Goal: Information Seeking & Learning: Check status

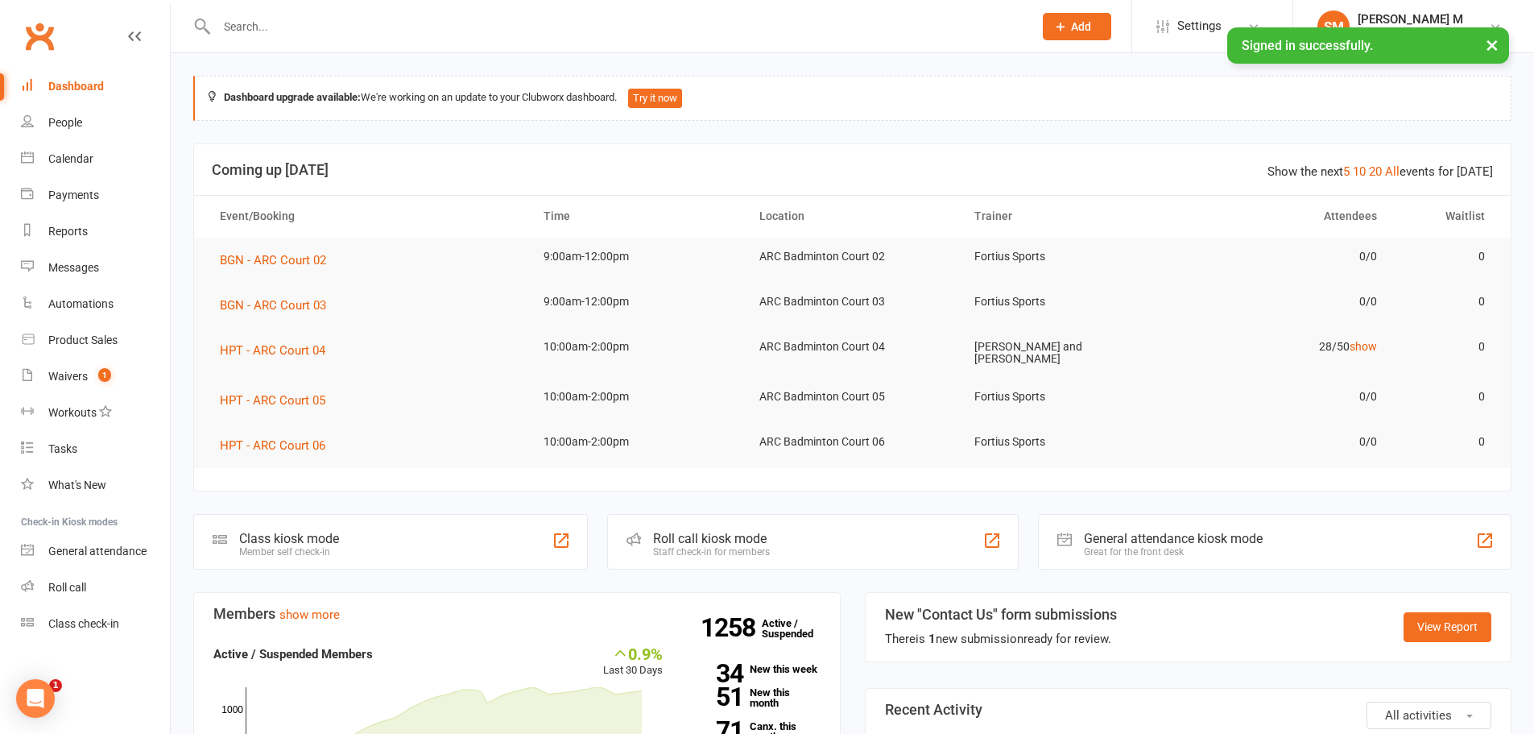
click at [329, 32] on input "text" at bounding box center [617, 26] width 810 height 23
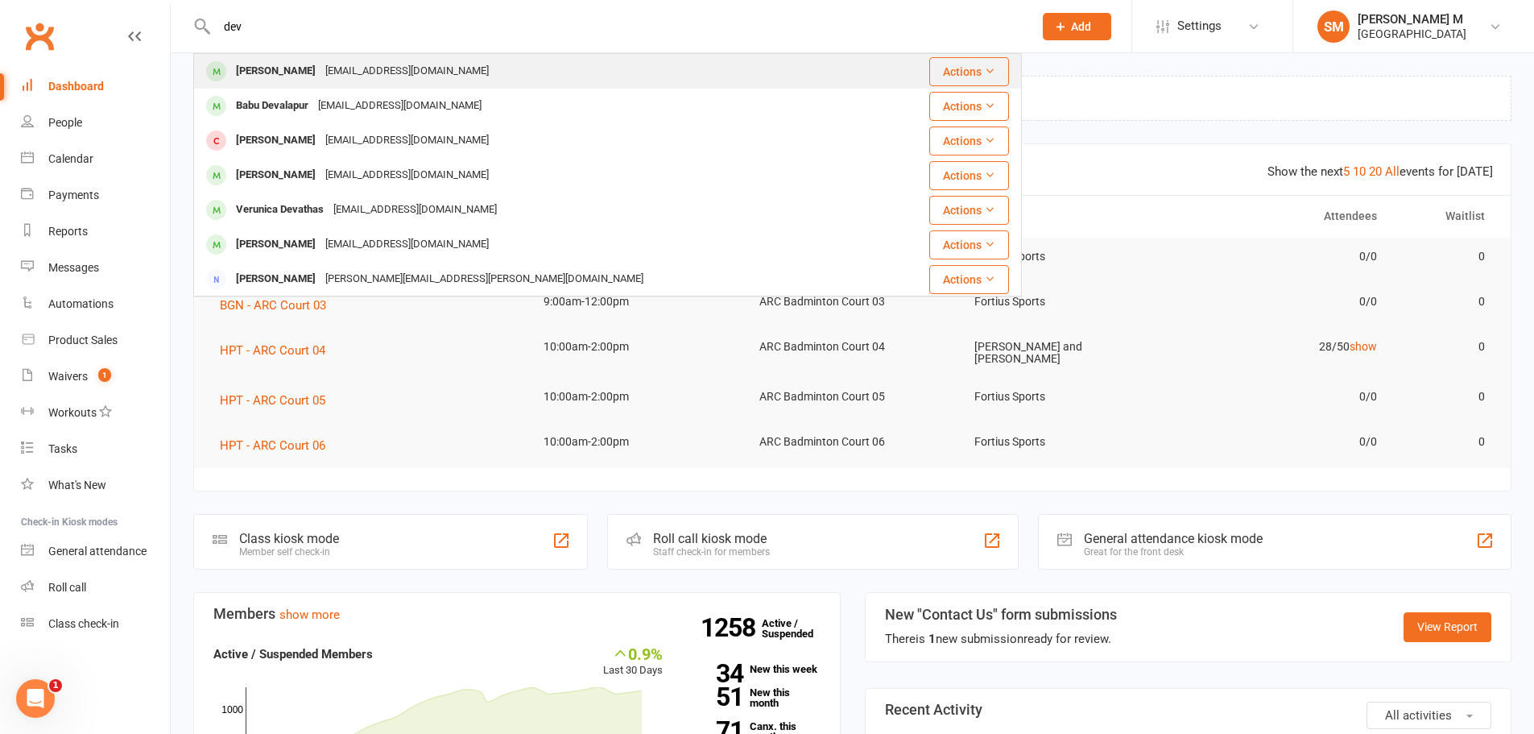
type input "dev"
click at [324, 71] on div "[EMAIL_ADDRESS][DOMAIN_NAME]" at bounding box center [407, 71] width 173 height 23
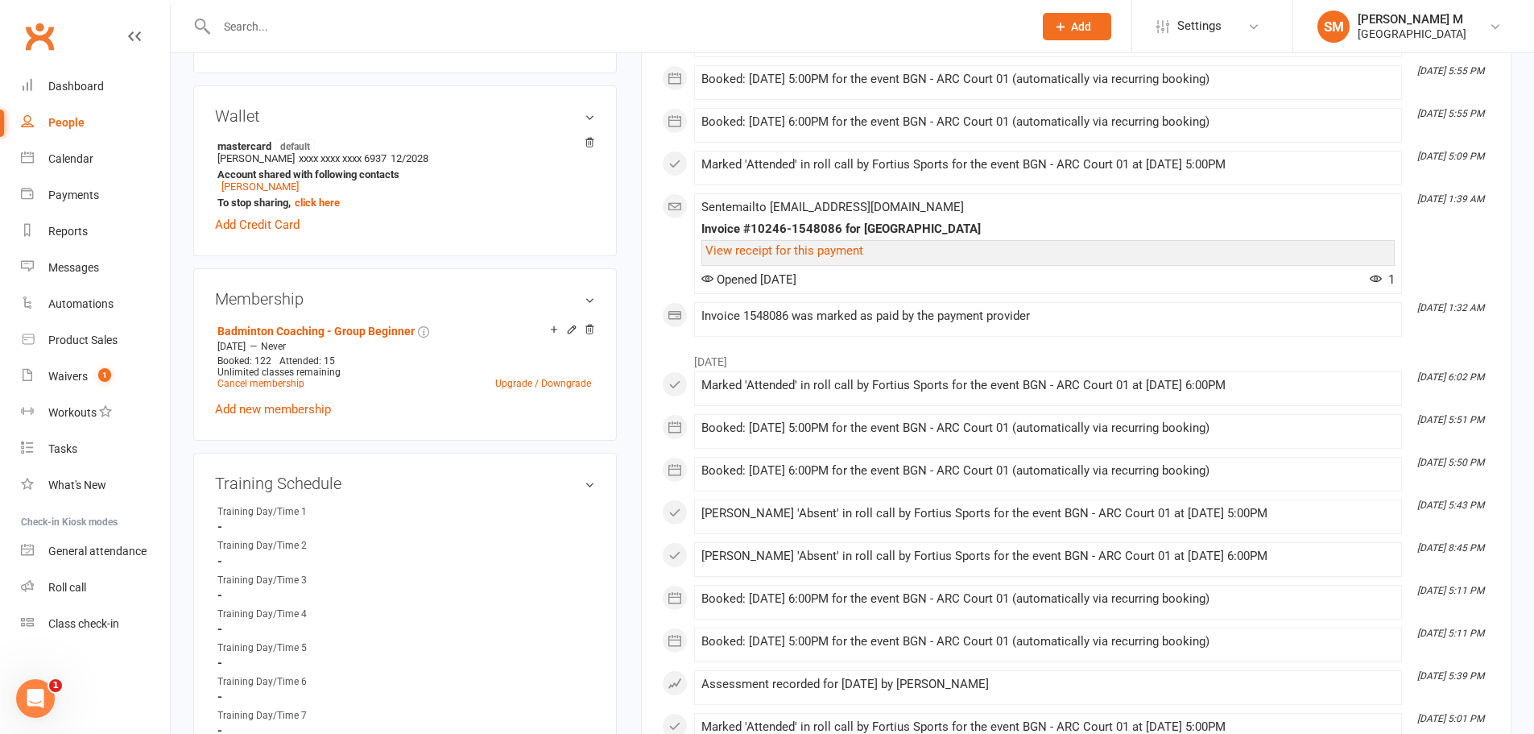
scroll to position [322, 0]
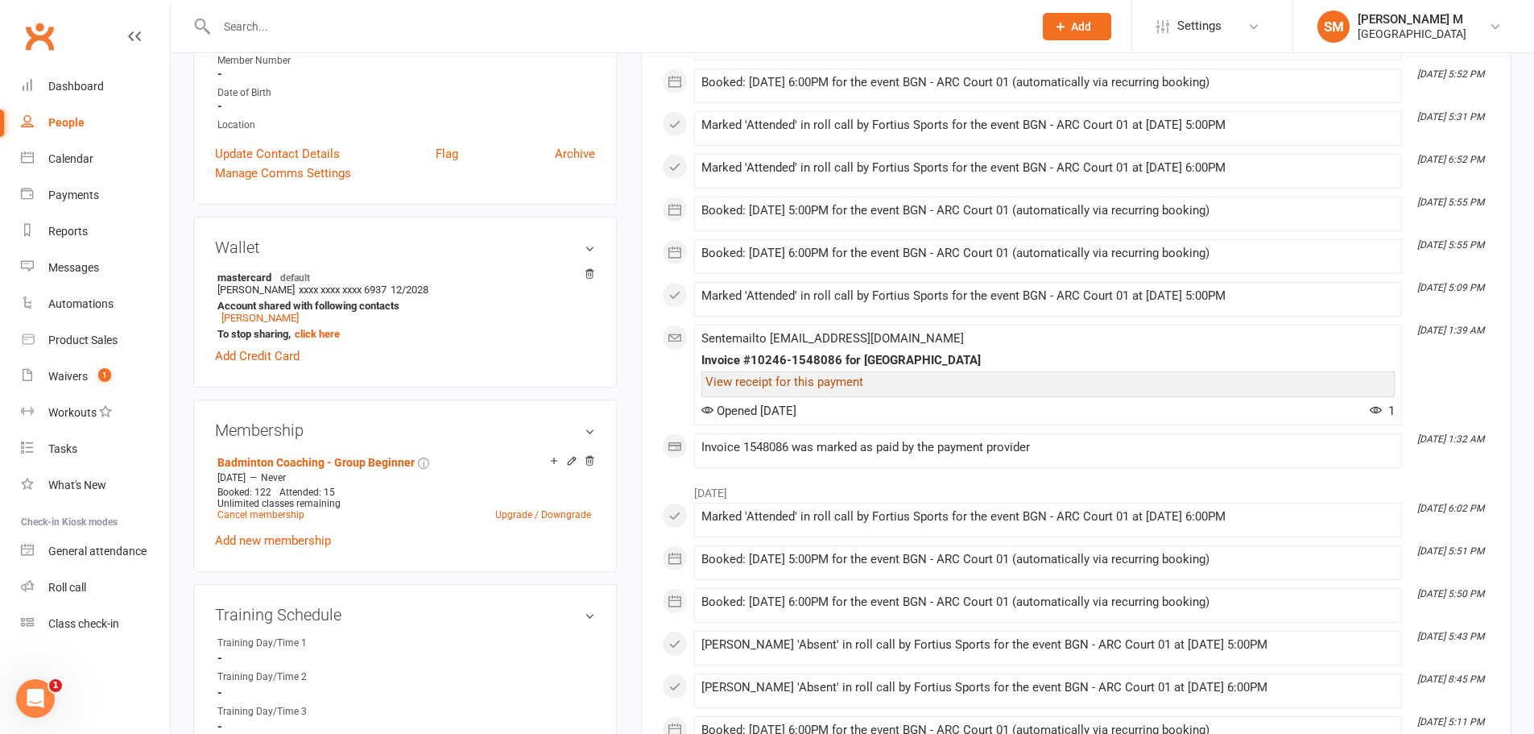
click at [829, 387] on link "View receipt for this payment" at bounding box center [784, 381] width 158 height 14
click at [317, 27] on input "text" at bounding box center [617, 26] width 810 height 23
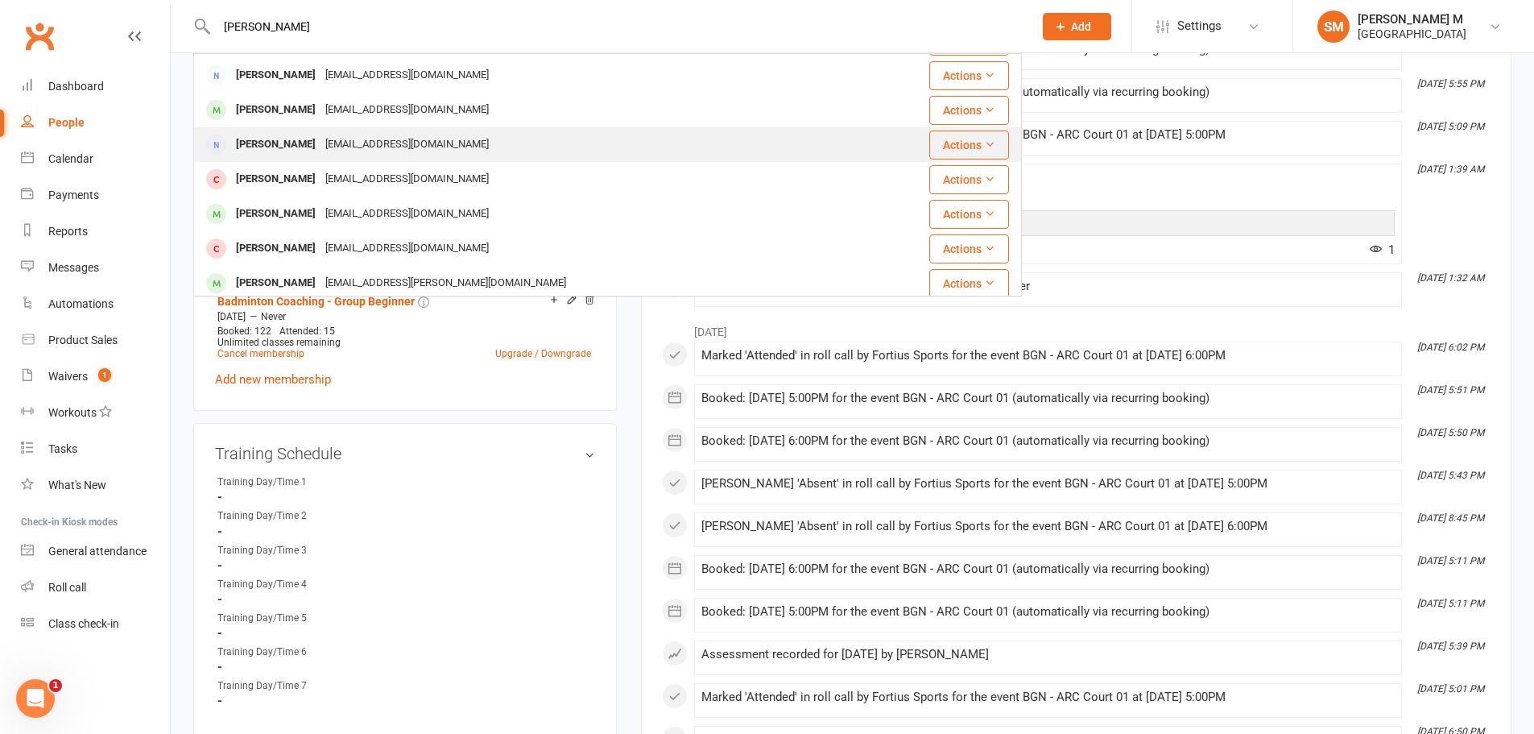
scroll to position [209, 0]
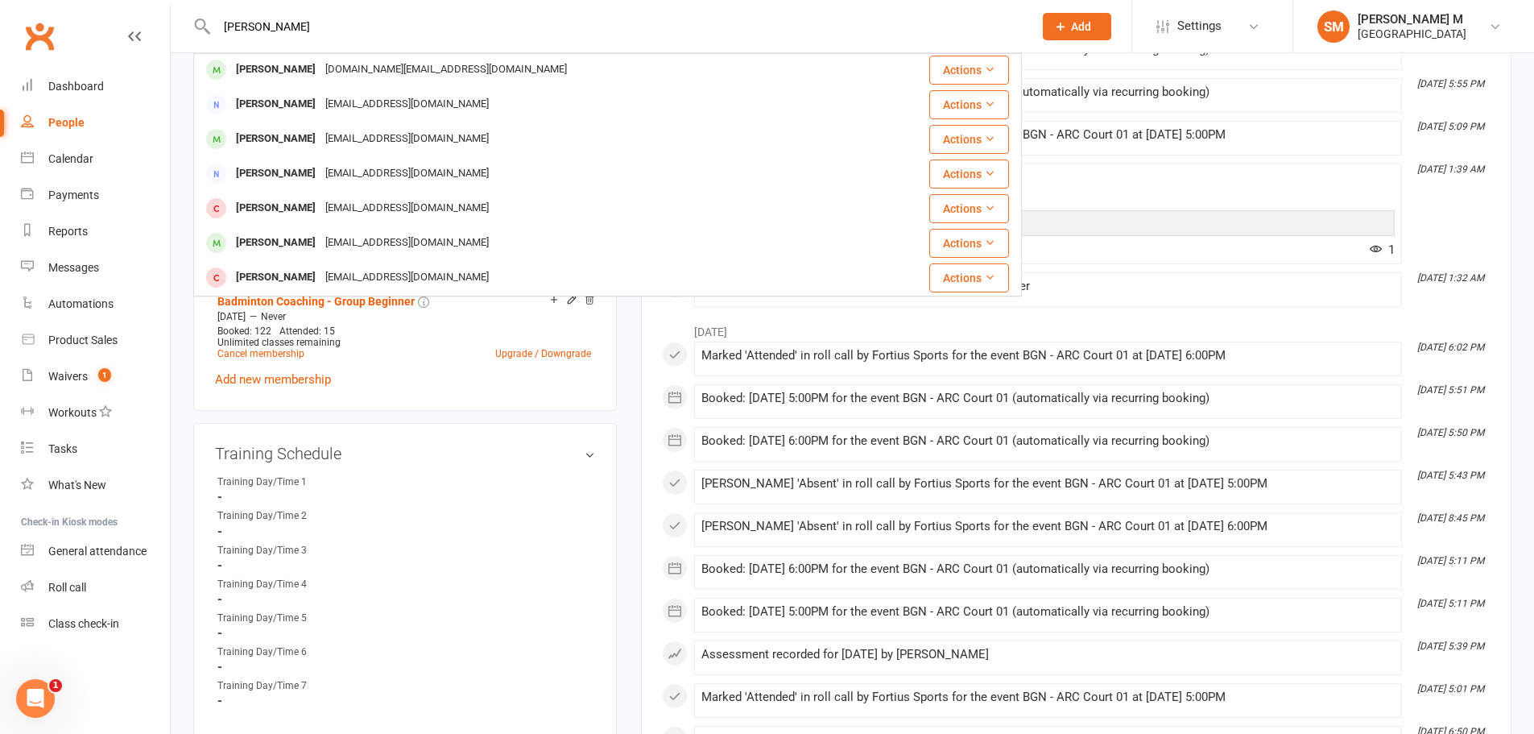
type input "[PERSON_NAME]"
click at [71, 78] on link "Dashboard" at bounding box center [95, 86] width 149 height 36
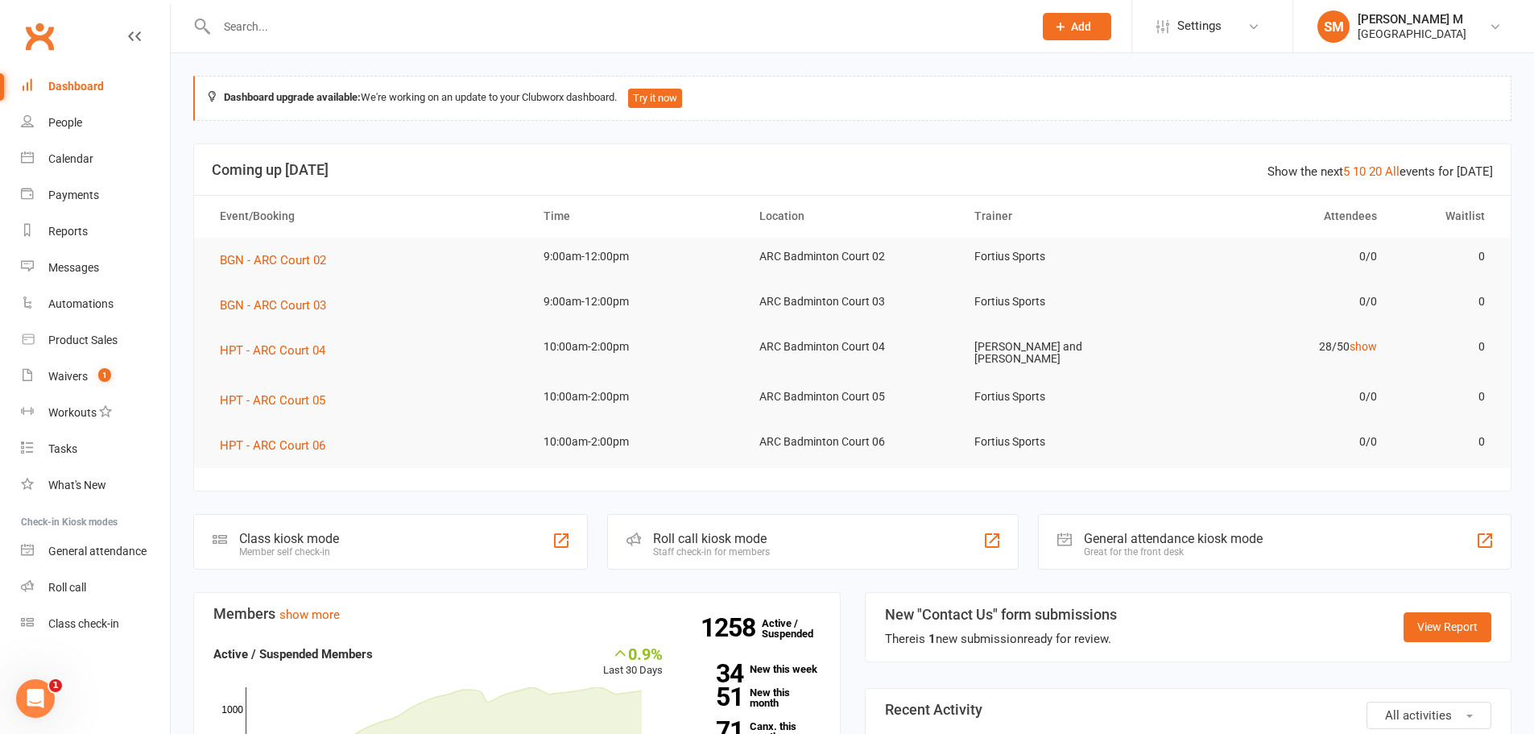
click at [56, 84] on div "Dashboard" at bounding box center [76, 86] width 56 height 13
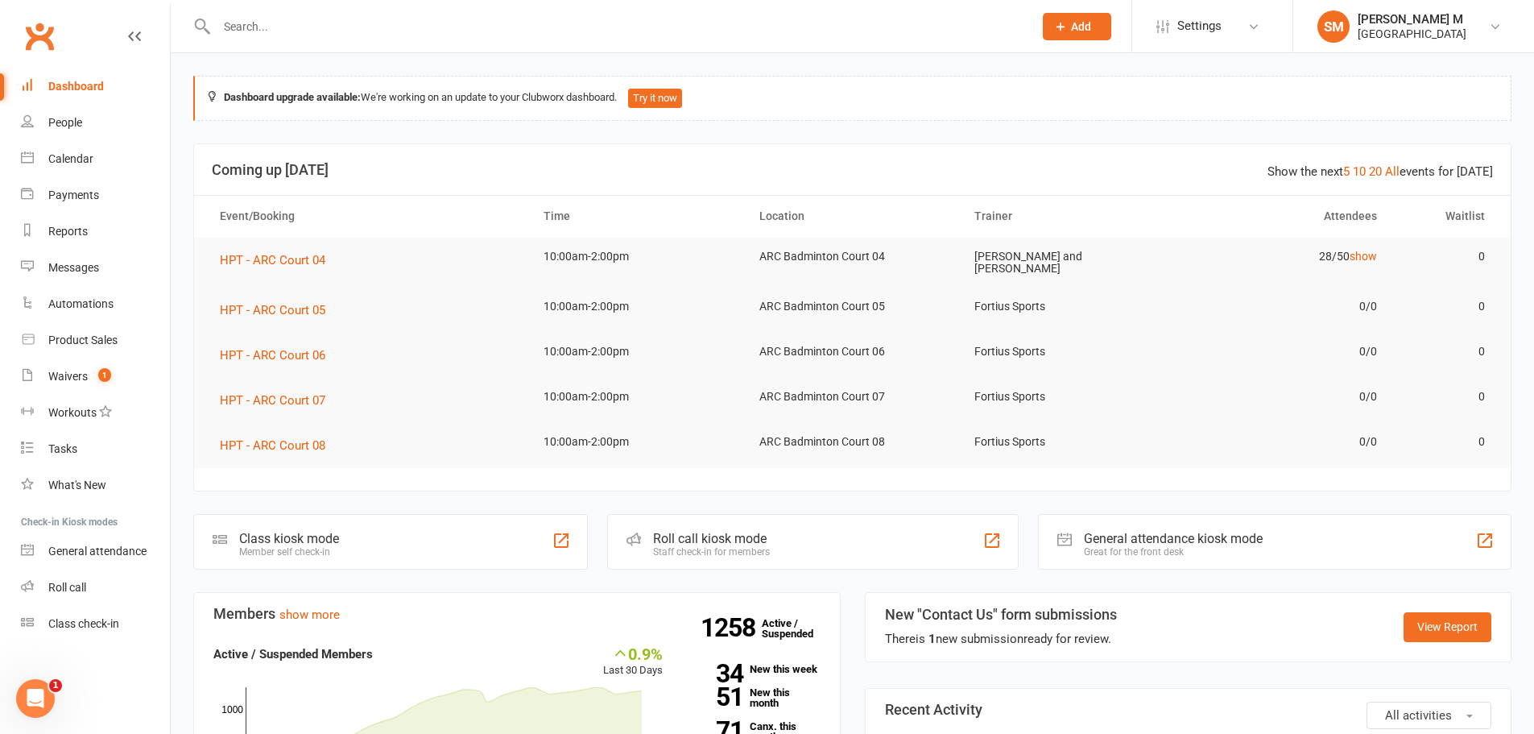
click at [284, 19] on input "text" at bounding box center [617, 26] width 810 height 23
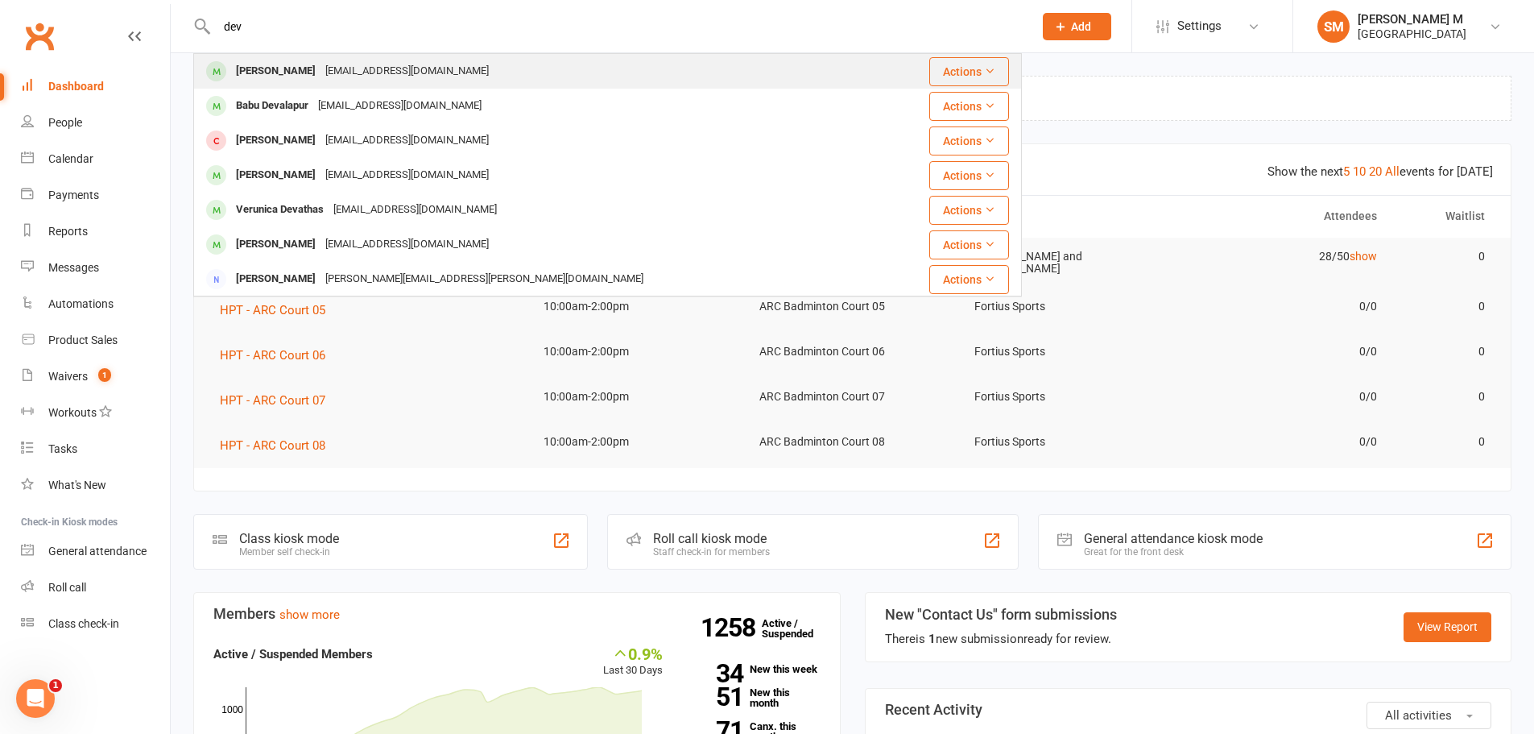
type input "dev"
click at [321, 81] on div "[EMAIL_ADDRESS][DOMAIN_NAME]" at bounding box center [407, 71] width 173 height 23
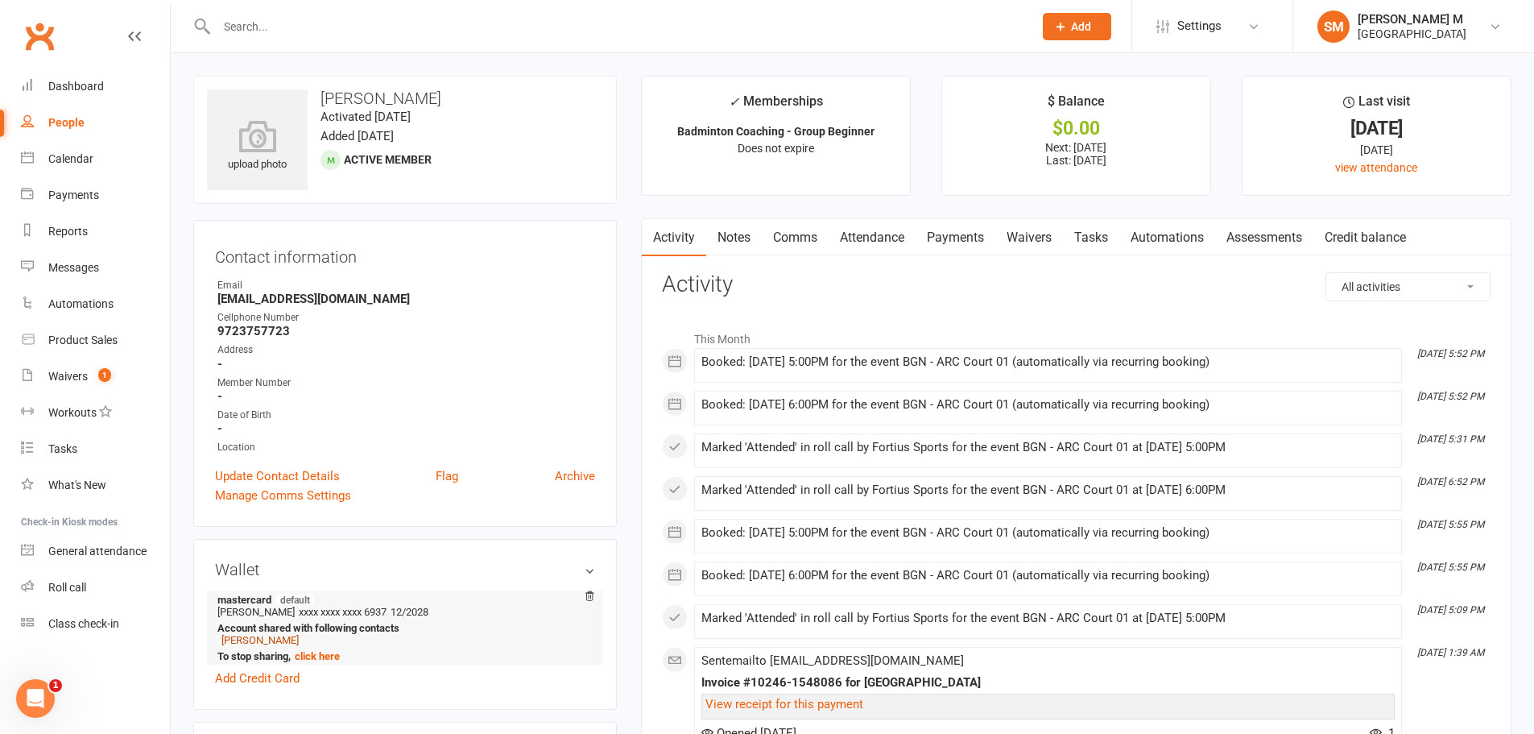
click at [272, 642] on link "[PERSON_NAME]" at bounding box center [259, 640] width 77 height 12
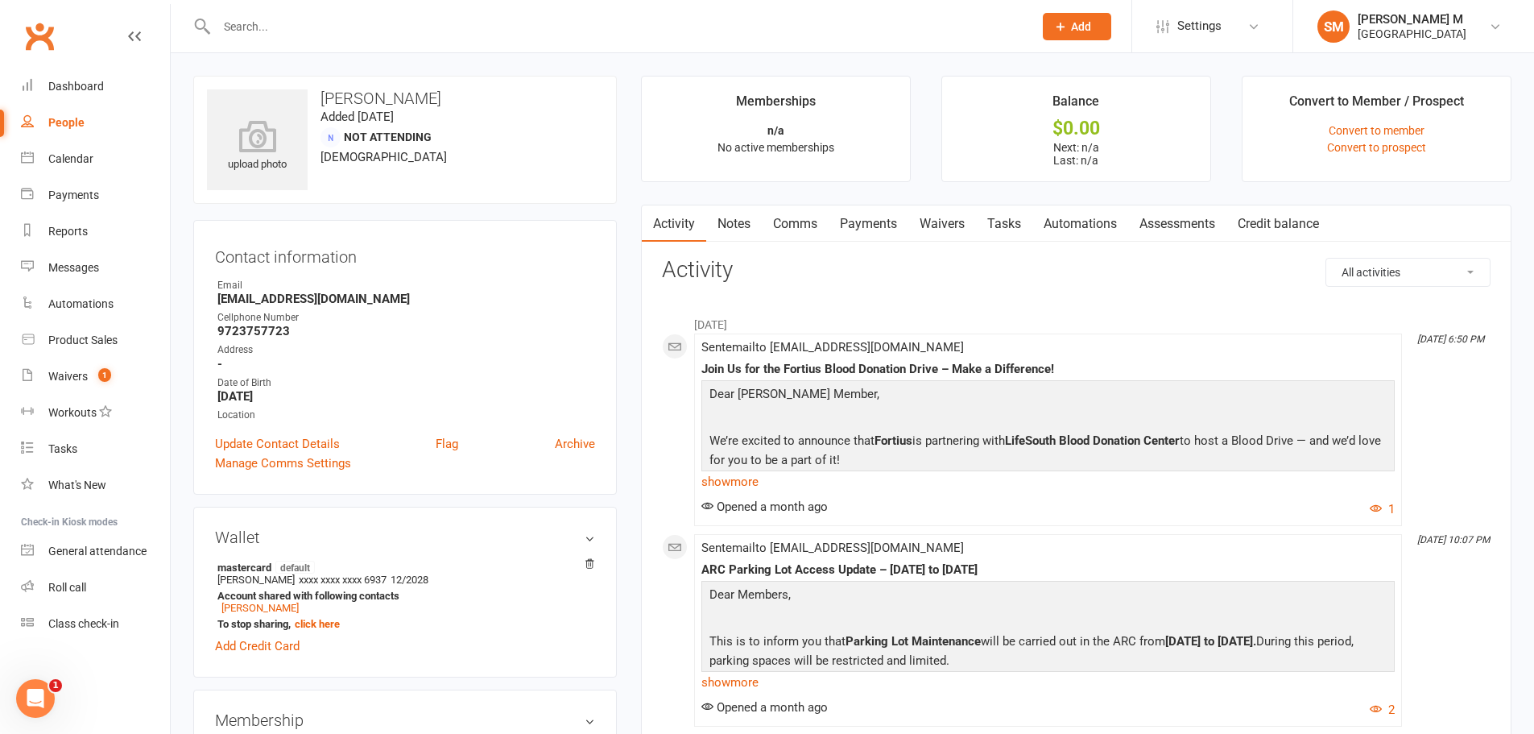
click at [874, 230] on link "Payments" at bounding box center [869, 223] width 80 height 37
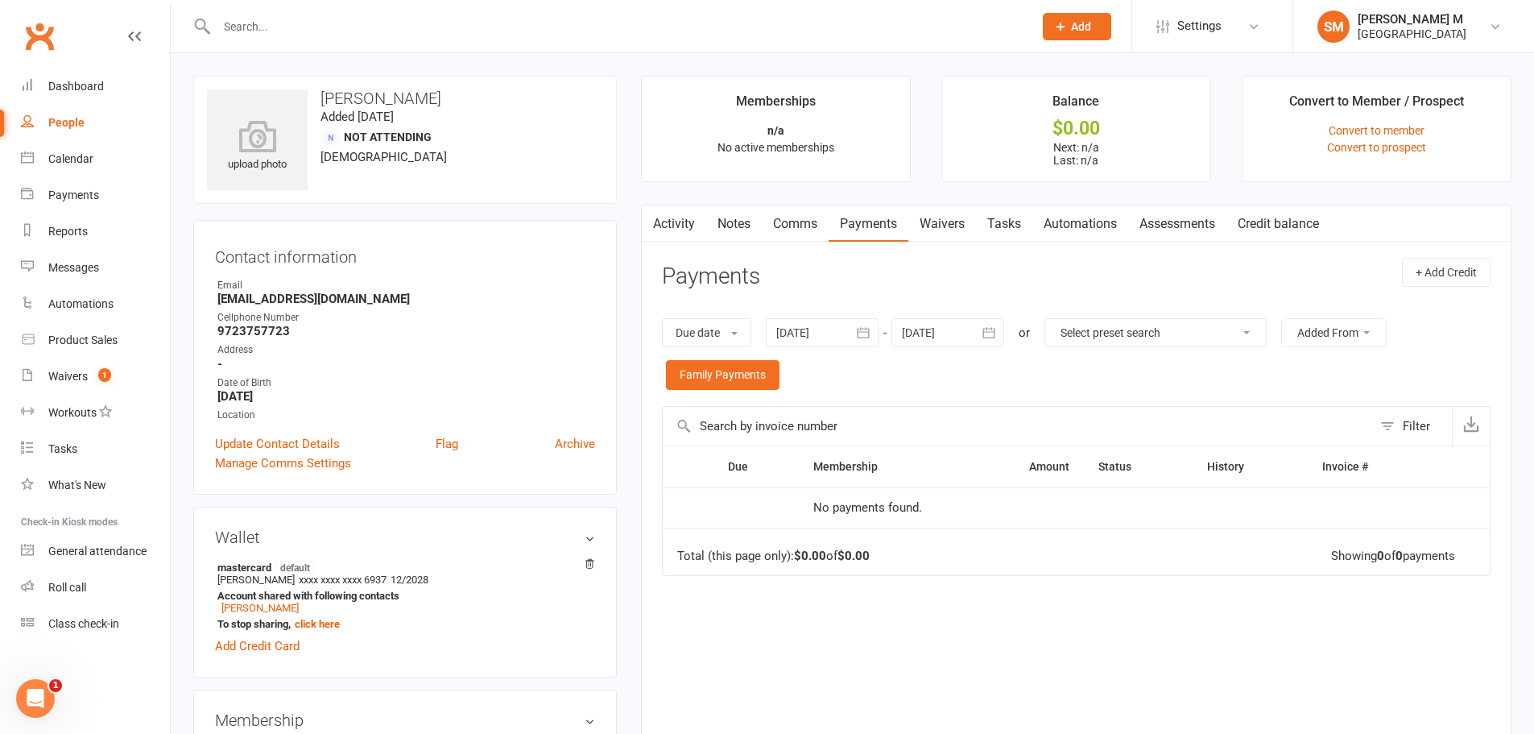
click at [682, 228] on link "Activity" at bounding box center [674, 223] width 64 height 37
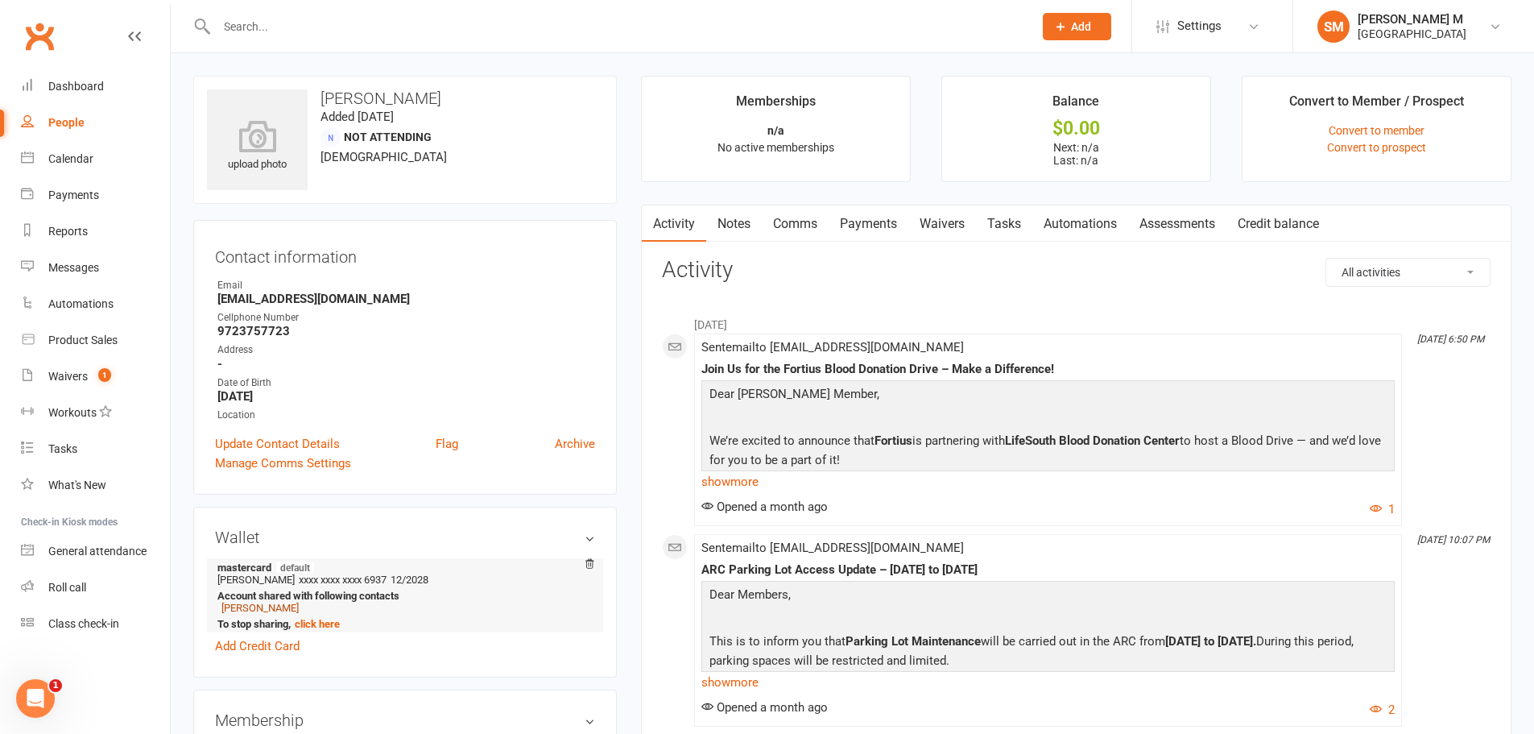
click at [254, 610] on link "[PERSON_NAME]" at bounding box center [259, 608] width 77 height 12
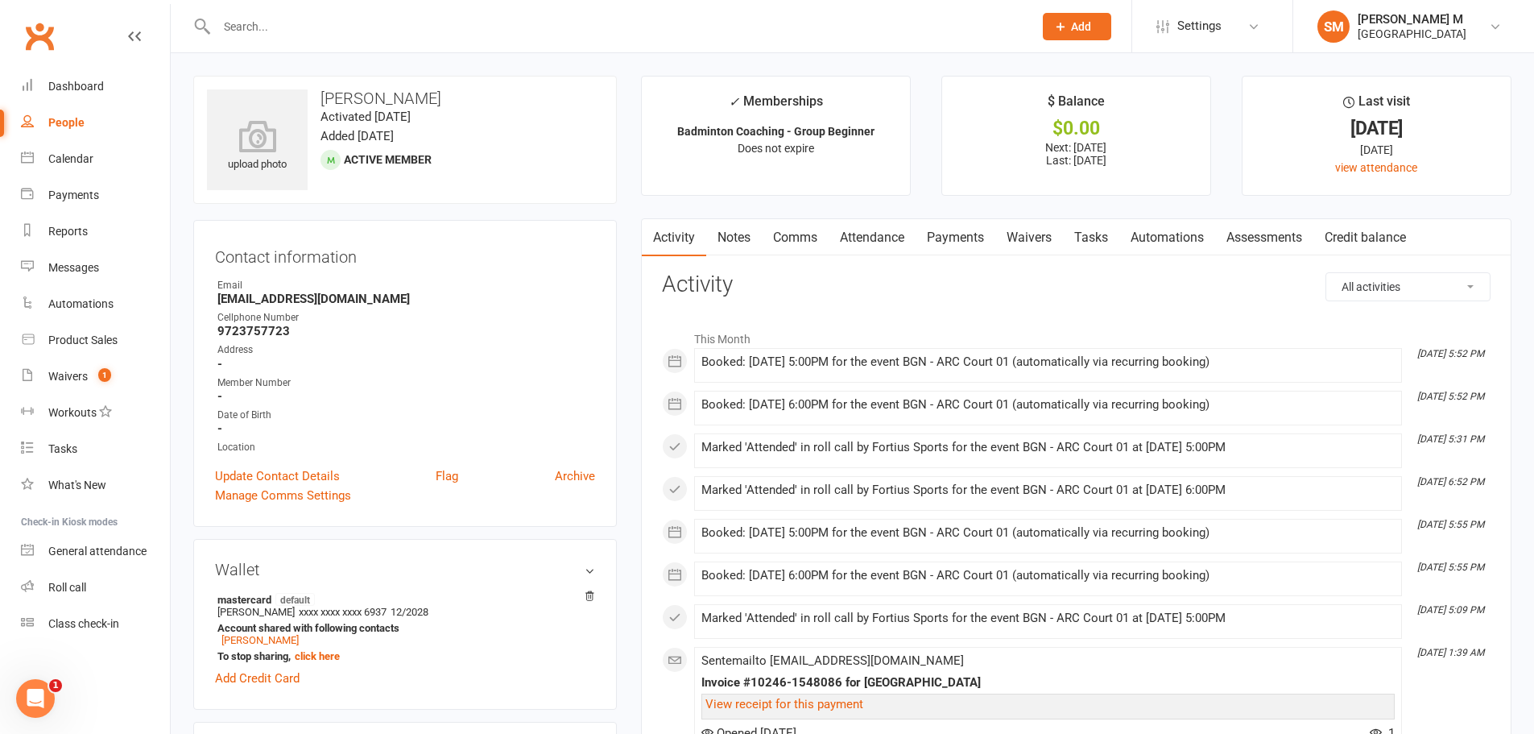
click at [957, 243] on link "Payments" at bounding box center [956, 237] width 80 height 37
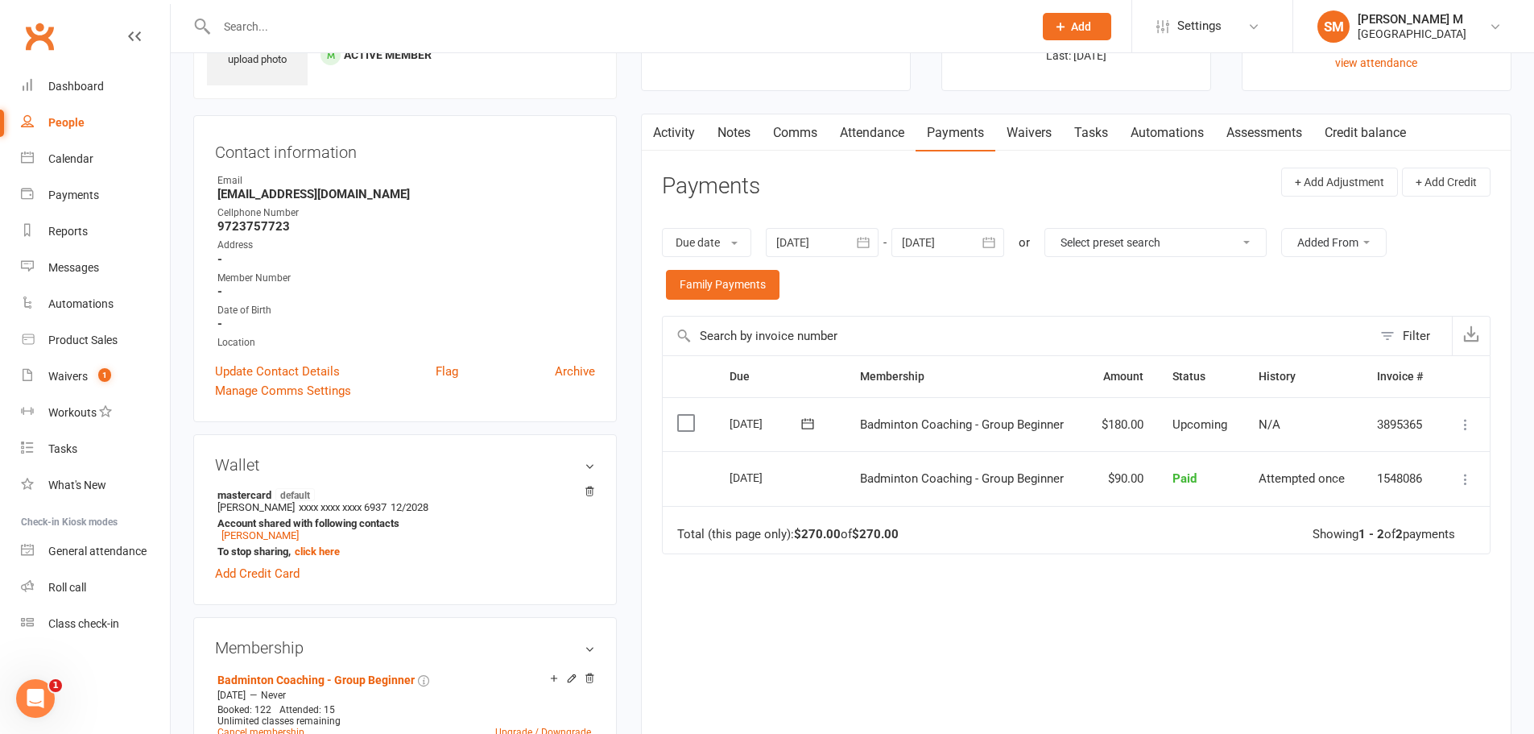
scroll to position [242, 0]
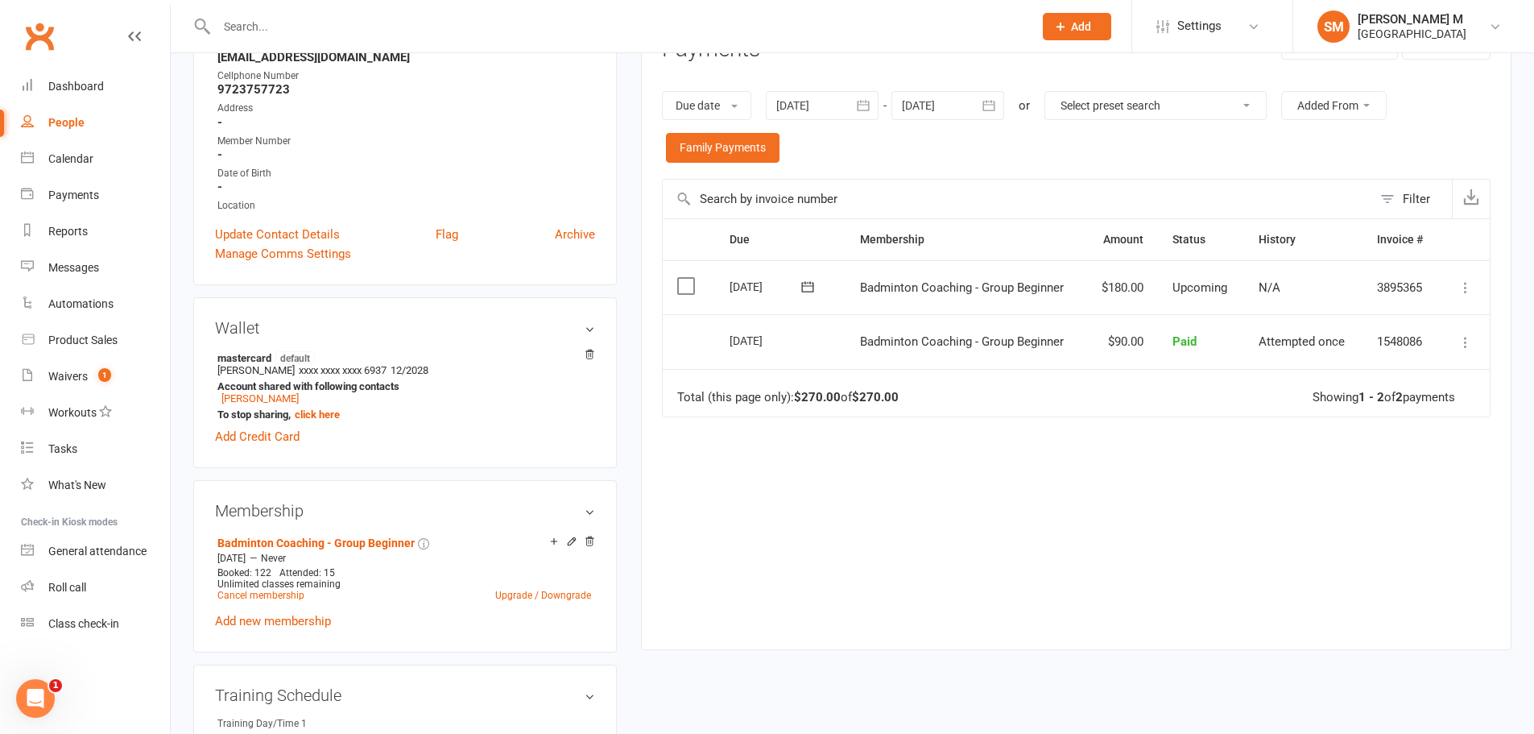
click at [868, 104] on icon "button" at bounding box center [863, 105] width 16 height 16
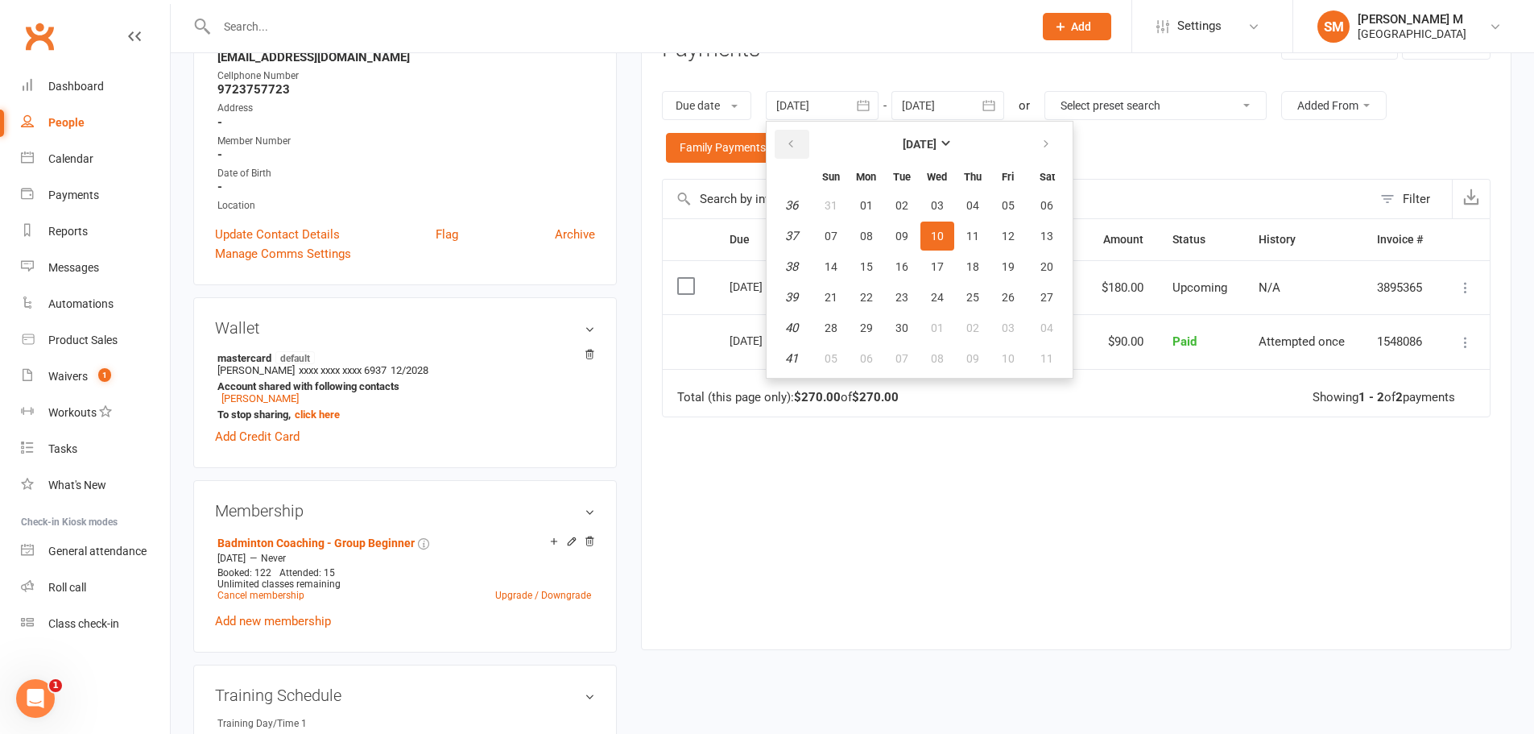
click at [789, 147] on icon "button" at bounding box center [790, 144] width 11 height 13
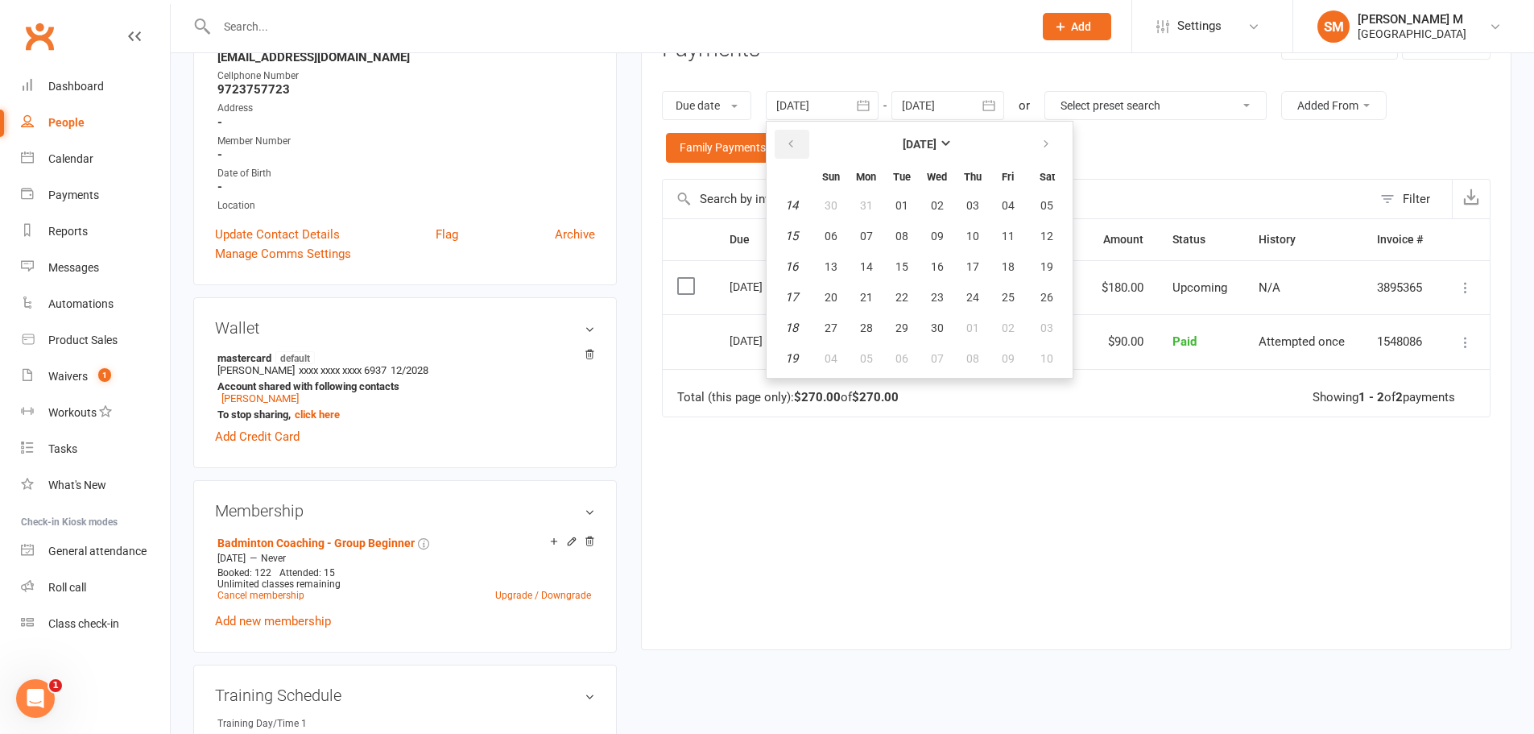
click at [789, 147] on icon "button" at bounding box center [790, 144] width 11 height 13
click at [1049, 209] on span "01" at bounding box center [1046, 205] width 13 height 13
type input "01 Mar 2025"
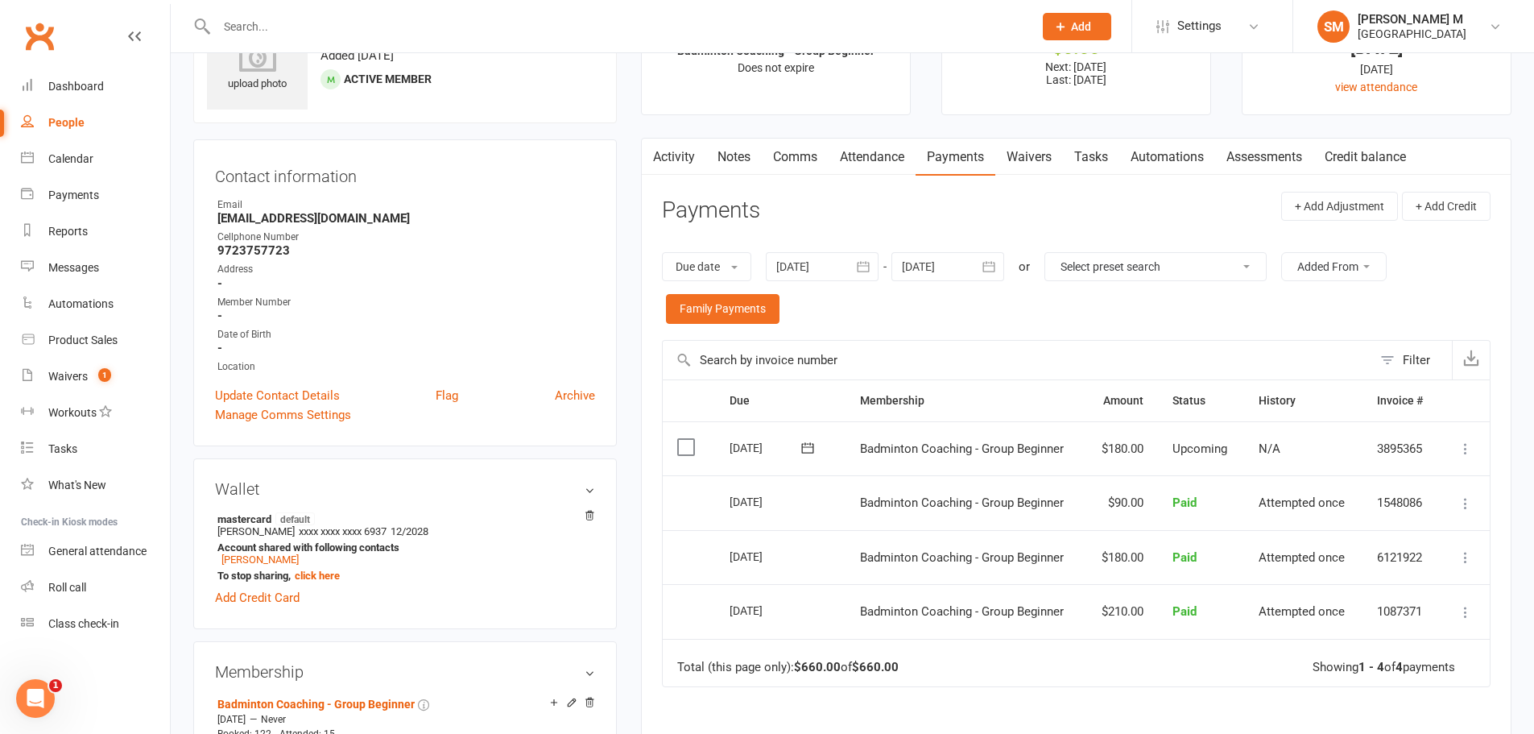
scroll to position [0, 0]
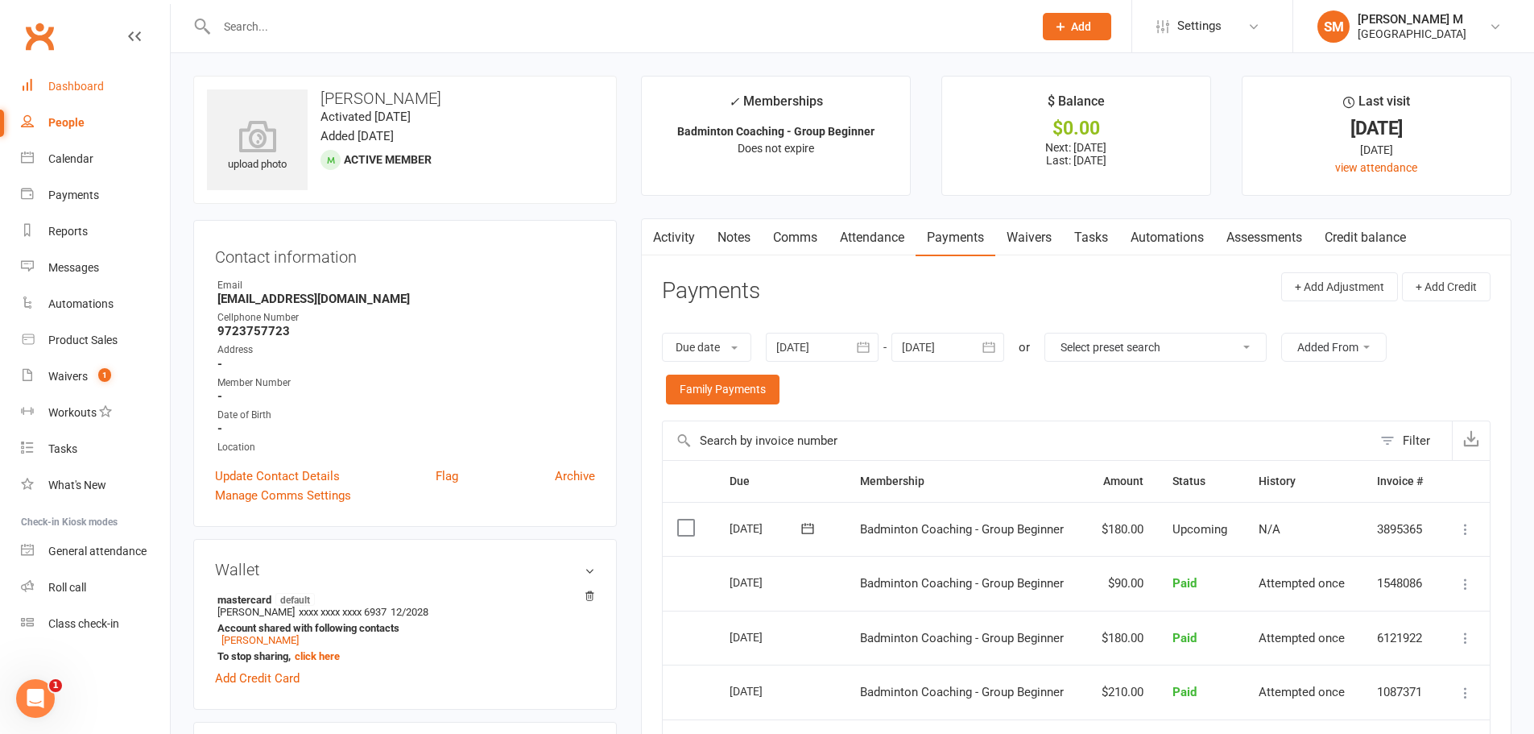
click at [56, 75] on link "Dashboard" at bounding box center [95, 86] width 149 height 36
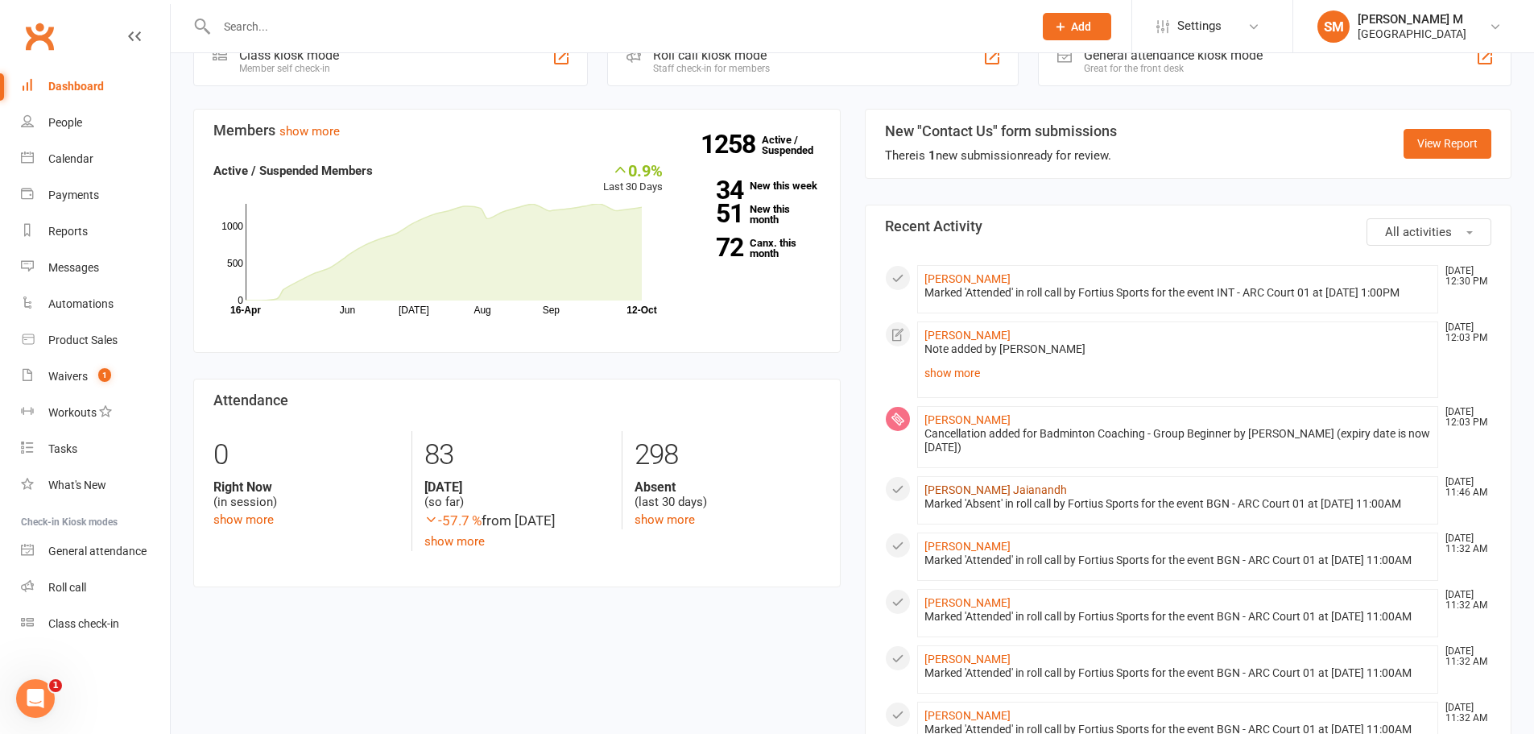
scroll to position [966, 0]
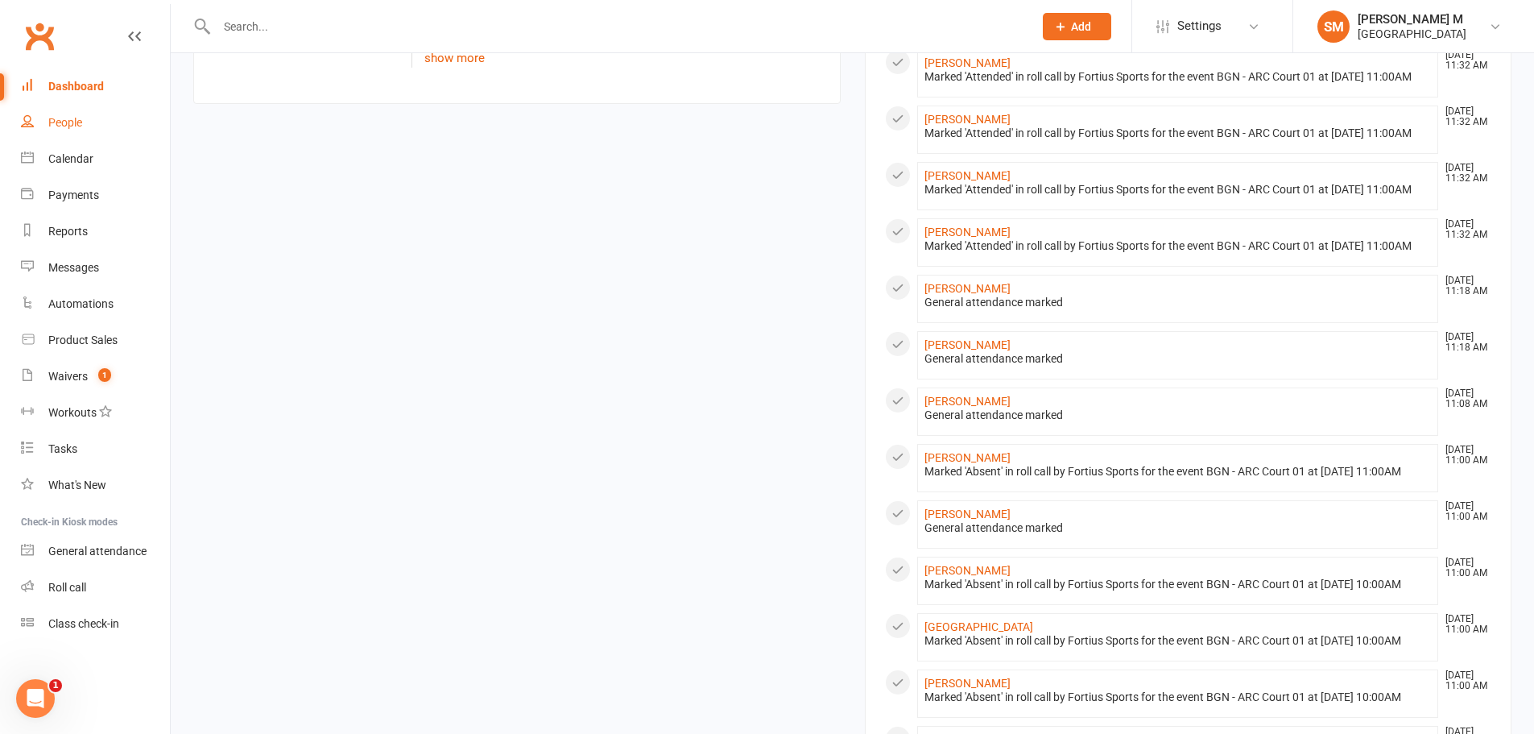
click at [55, 123] on div "People" at bounding box center [65, 122] width 34 height 13
select select "100"
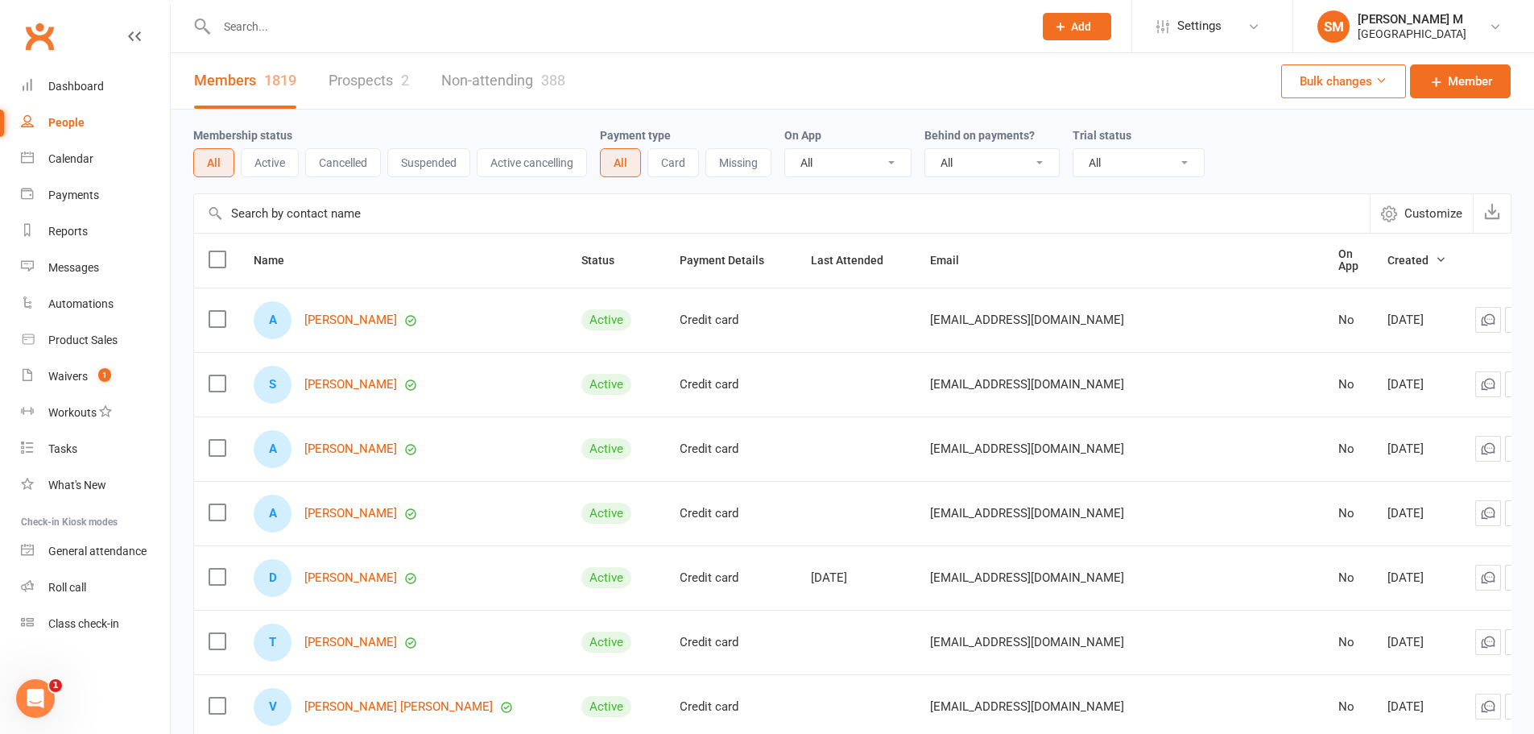
scroll to position [403, 0]
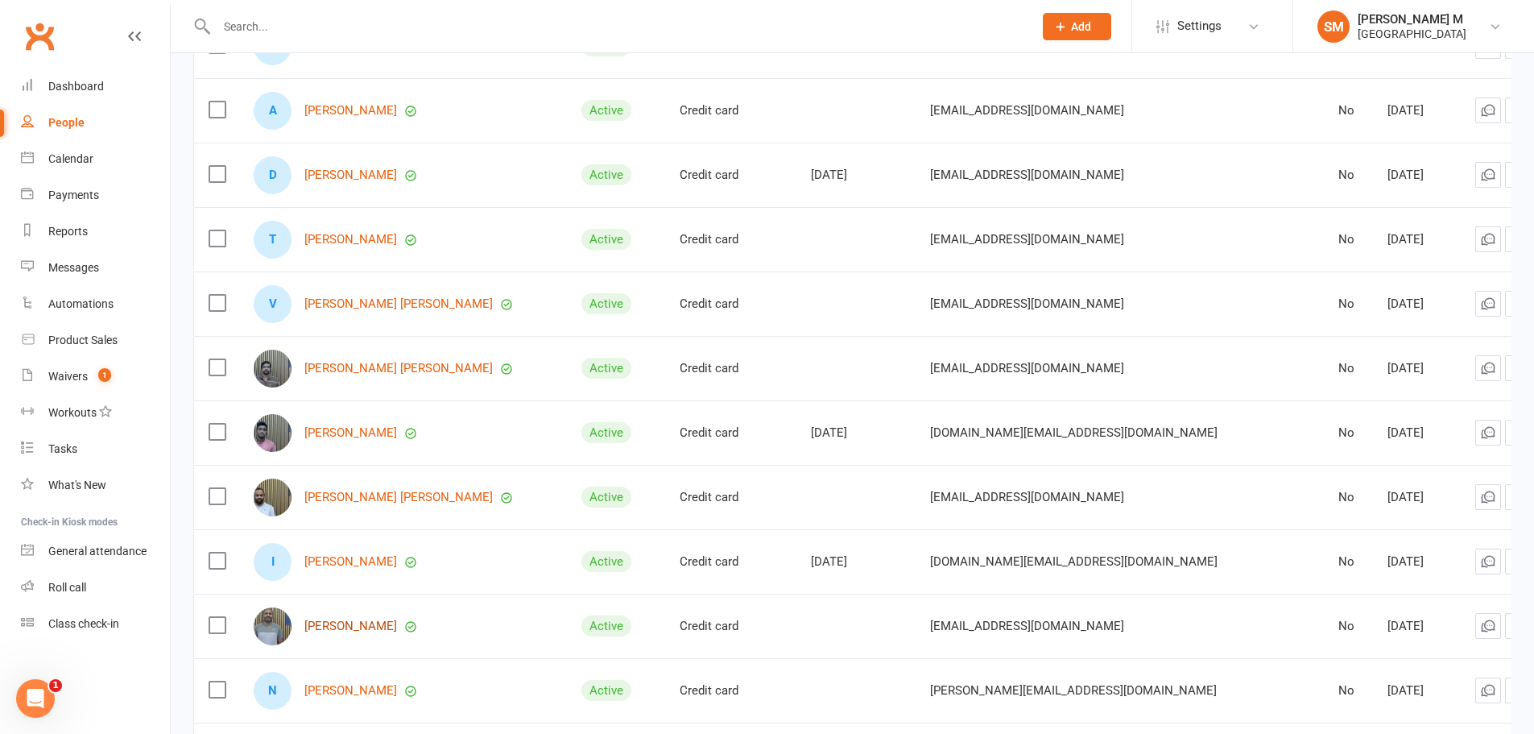
click at [333, 625] on link "Pavan Yamana" at bounding box center [350, 626] width 93 height 14
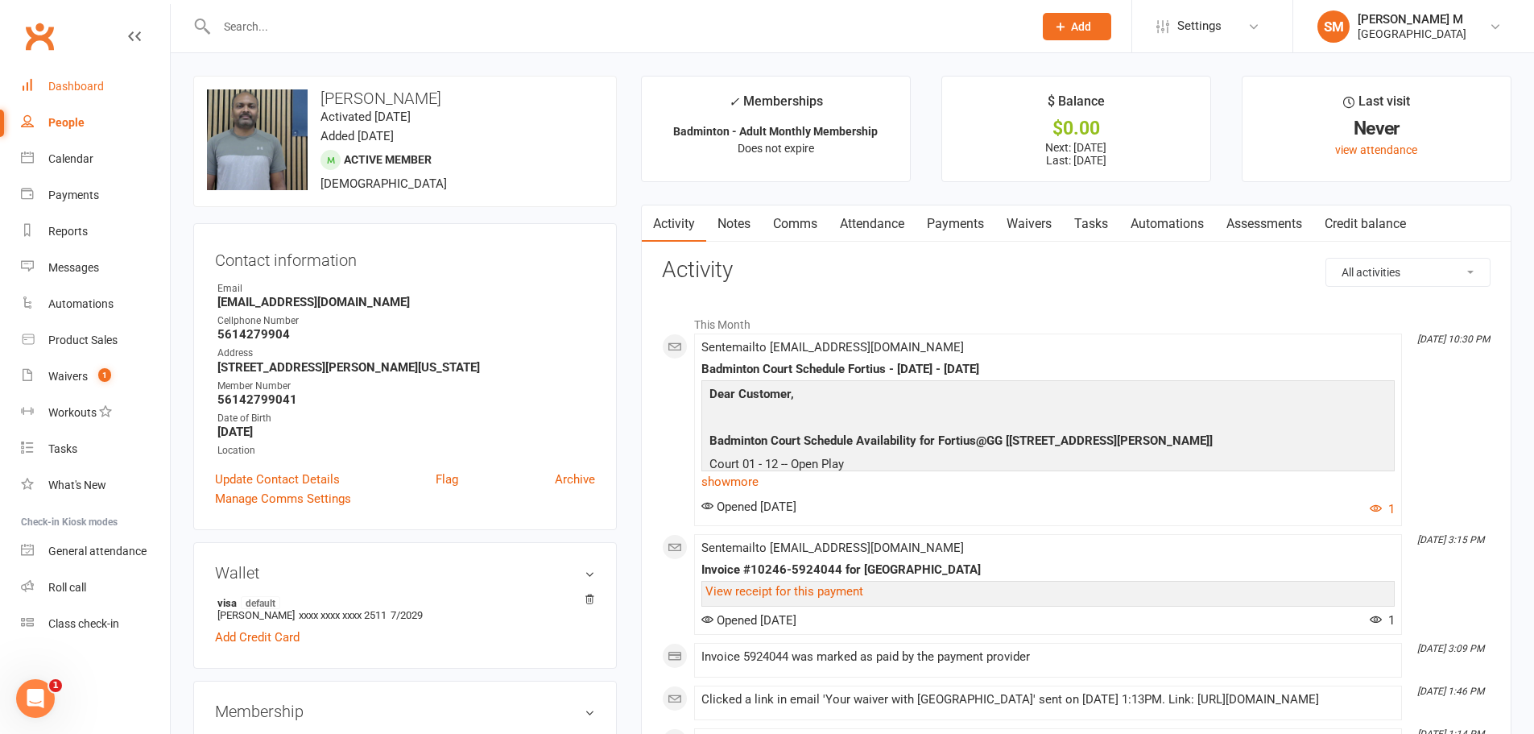
click at [87, 81] on div "Dashboard" at bounding box center [76, 86] width 56 height 13
